Goal: Task Accomplishment & Management: Use online tool/utility

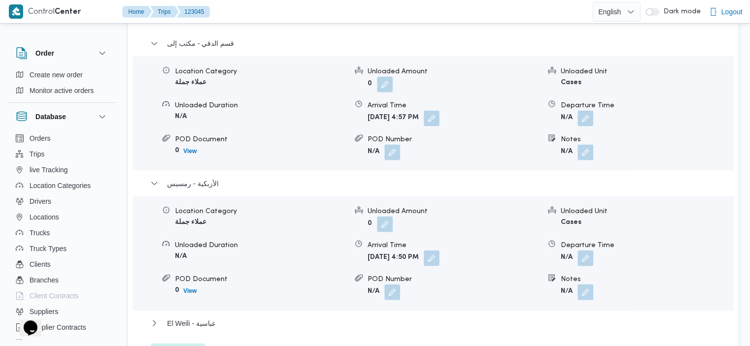
scroll to position [884, 0]
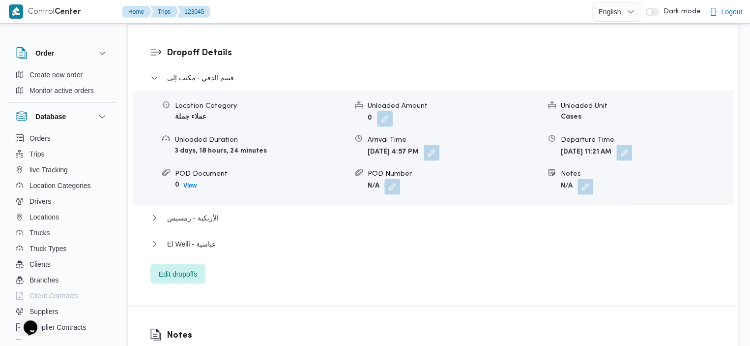
scroll to position [854, 0]
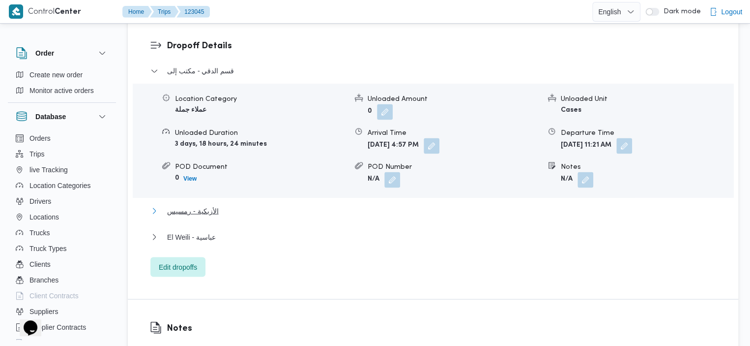
click at [203, 205] on span "الأزبكية - رمسيس" at bounding box center [192, 211] width 51 height 12
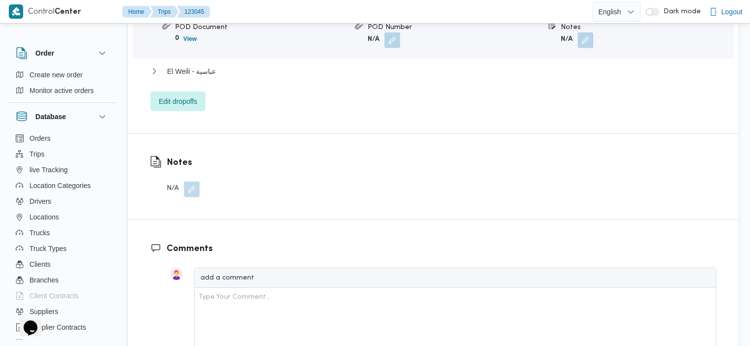
scroll to position [1137, 0]
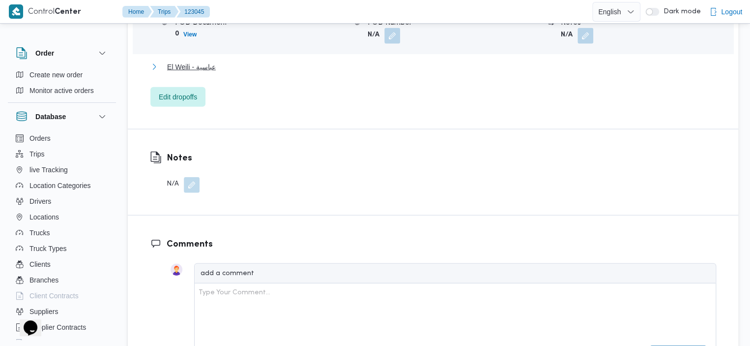
click at [206, 61] on span "El Weili - عباسية" at bounding box center [191, 67] width 49 height 12
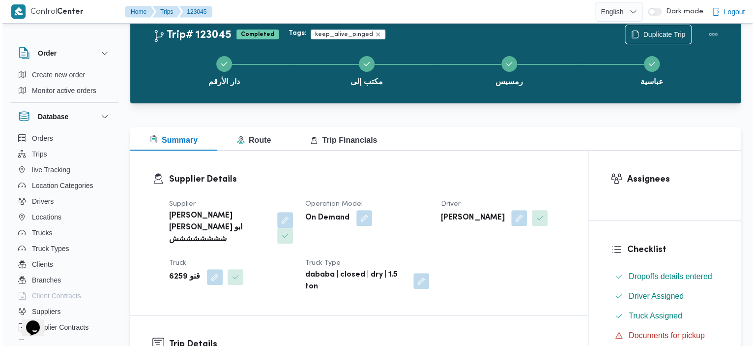
scroll to position [0, 0]
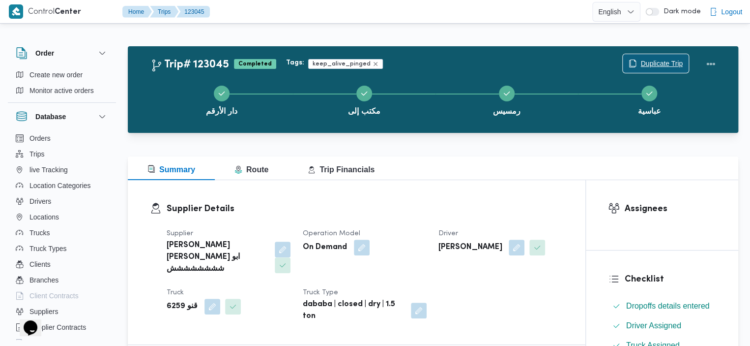
click at [655, 57] on span "Duplicate Trip" at bounding box center [656, 63] width 66 height 19
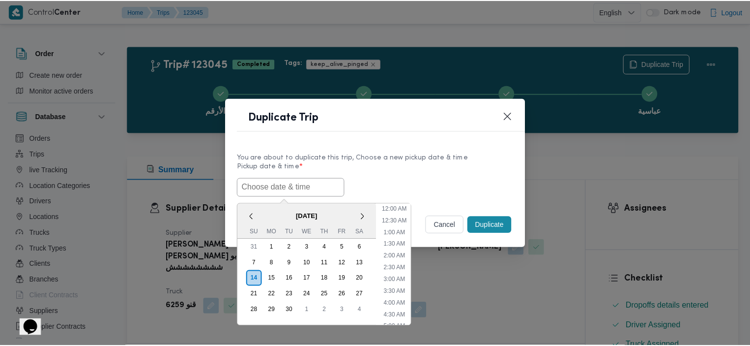
scroll to position [216, 0]
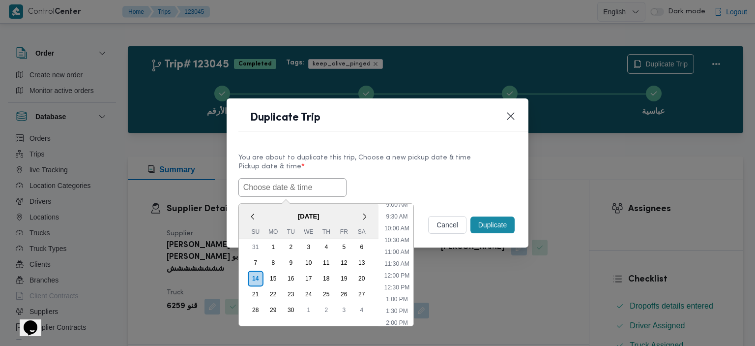
click at [284, 190] on input "text" at bounding box center [292, 187] width 108 height 19
click at [403, 272] on li "12:00 PM" at bounding box center [397, 275] width 33 height 10
type input "14/09/2025 12:00PM"
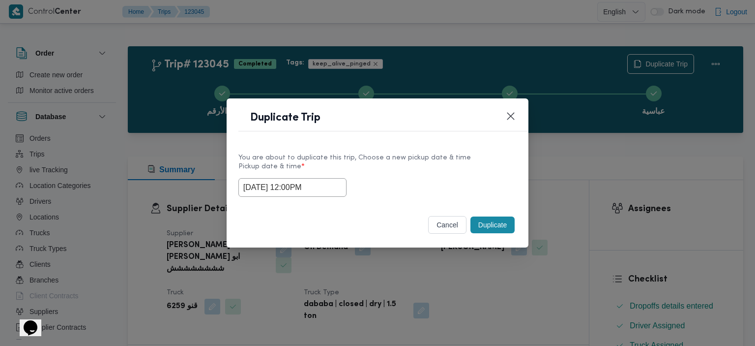
click at [489, 219] on button "Duplicate" at bounding box center [493, 224] width 44 height 17
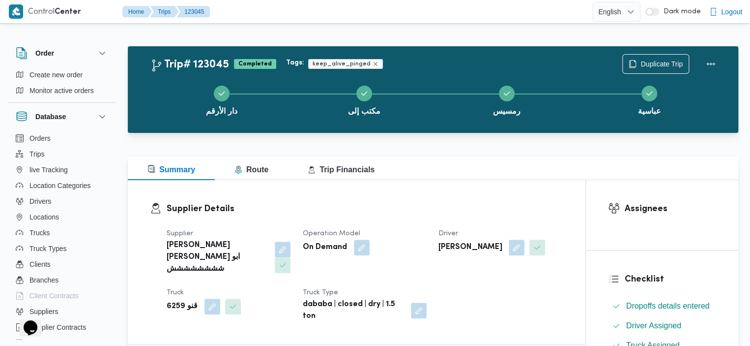
click at [637, 61] on span "Duplicate Trip" at bounding box center [656, 63] width 66 height 19
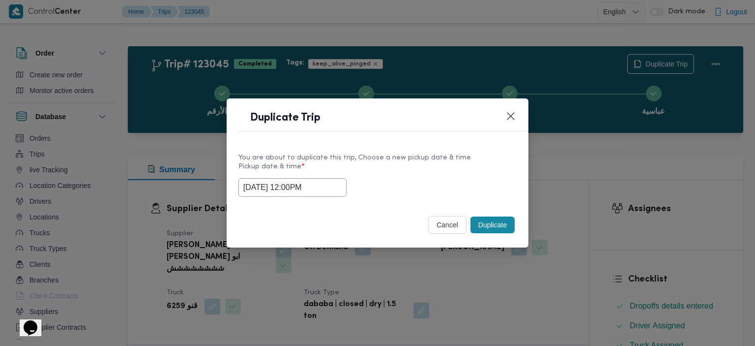
click at [500, 218] on button "Duplicate" at bounding box center [493, 224] width 44 height 17
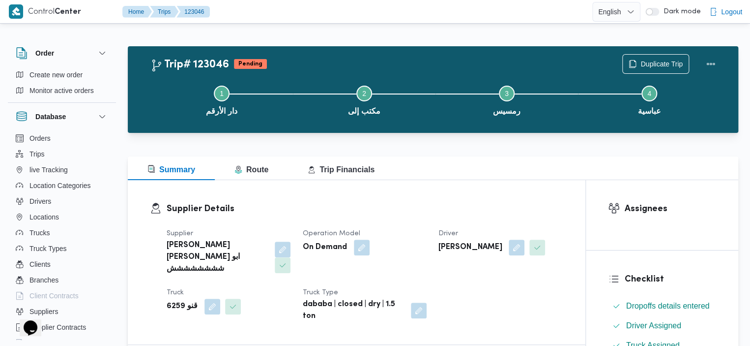
drag, startPoint x: 348, startPoint y: 0, endPoint x: 296, endPoint y: 34, distance: 62.6
